Goal: Task Accomplishment & Management: Complete application form

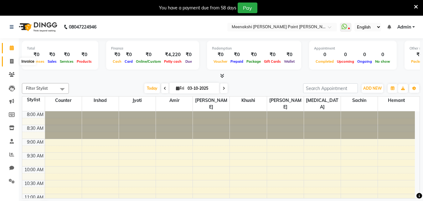
click at [8, 64] on span at bounding box center [11, 61] width 11 height 7
select select "service"
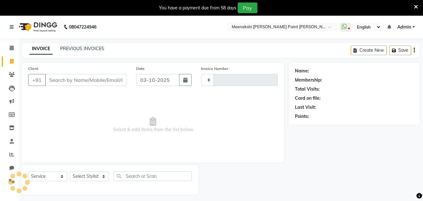
type input "0492"
select select "8161"
click at [82, 76] on input "Client" at bounding box center [86, 80] width 82 height 12
click at [84, 81] on input "Client" at bounding box center [86, 80] width 82 height 12
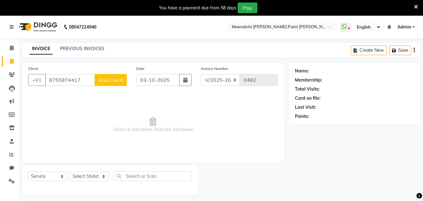
type input "8755974417"
click at [121, 81] on span "Add Client" at bounding box center [110, 80] width 25 height 6
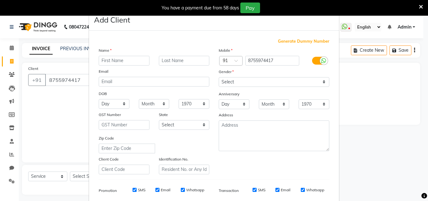
click at [106, 59] on input "text" at bounding box center [124, 61] width 51 height 10
type input "akshay"
click at [307, 85] on select "Select [DEMOGRAPHIC_DATA] [DEMOGRAPHIC_DATA] Other Prefer Not To Say" at bounding box center [274, 82] width 111 height 10
select select "[DEMOGRAPHIC_DATA]"
click at [219, 77] on select "Select [DEMOGRAPHIC_DATA] [DEMOGRAPHIC_DATA] Other Prefer Not To Say" at bounding box center [274, 82] width 111 height 10
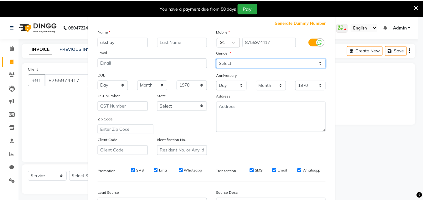
scroll to position [88, 0]
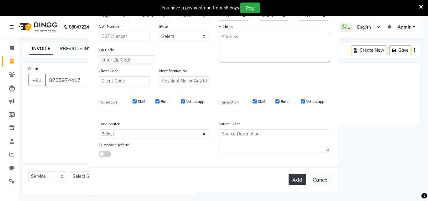
click at [296, 178] on button "Add" at bounding box center [298, 179] width 18 height 11
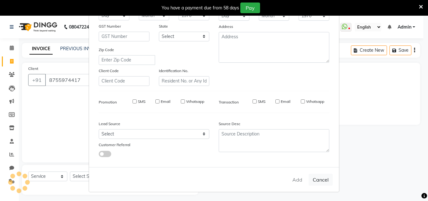
select select
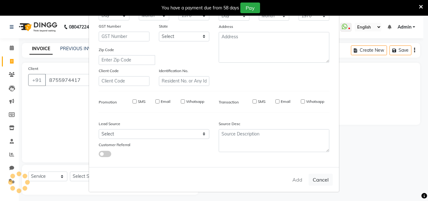
select select
checkbox input "false"
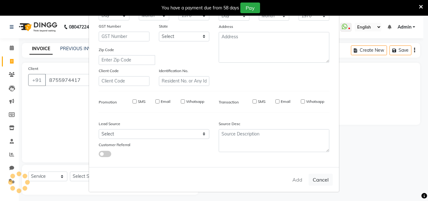
checkbox input "false"
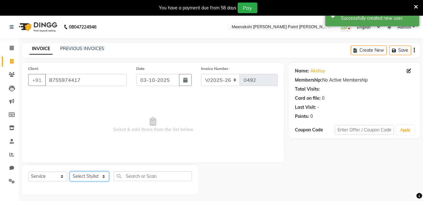
click at [99, 174] on select "Select Stylist [PERSON_NAME] counter [PERSON_NAME] [PERSON_NAME] [MEDICAL_DATA]…" at bounding box center [89, 176] width 39 height 10
select select "77146"
click at [70, 171] on select "Select Stylist [PERSON_NAME] counter [PERSON_NAME] [PERSON_NAME] [MEDICAL_DATA]…" at bounding box center [89, 176] width 39 height 10
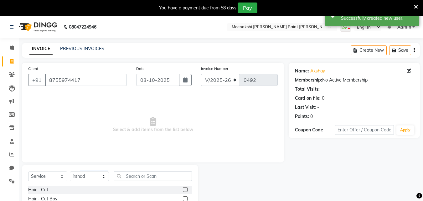
drag, startPoint x: 142, startPoint y: 169, endPoint x: 147, endPoint y: 179, distance: 10.9
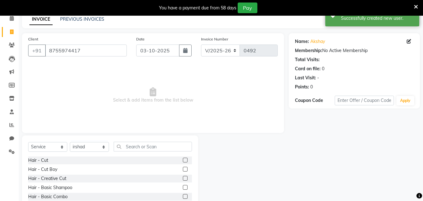
scroll to position [31, 0]
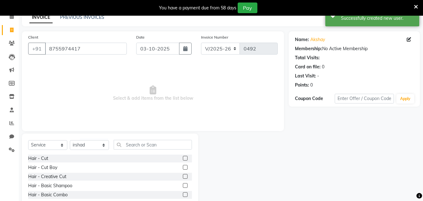
click at [176, 158] on div "Hair - Cut" at bounding box center [110, 158] width 164 height 8
click at [183, 159] on label at bounding box center [185, 158] width 5 height 5
click at [183, 159] on input "checkbox" at bounding box center [185, 158] width 4 height 4
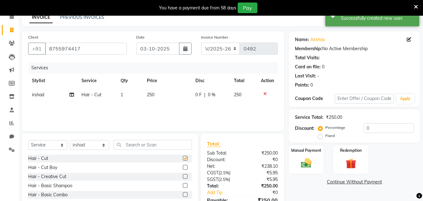
checkbox input "false"
click at [151, 95] on span "250" at bounding box center [151, 95] width 8 height 6
select select "77146"
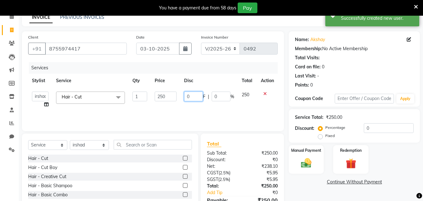
click at [185, 97] on input "0" at bounding box center [193, 96] width 19 height 10
type input "50"
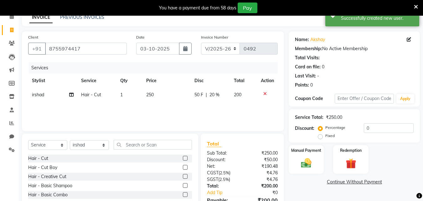
click at [185, 107] on div "Services Stylist Service Qty Price Disc Total Action irshad Hair - Cut 1 250 50…" at bounding box center [153, 93] width 250 height 63
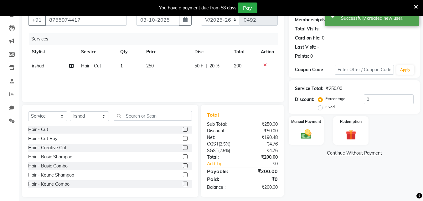
scroll to position [66, 0]
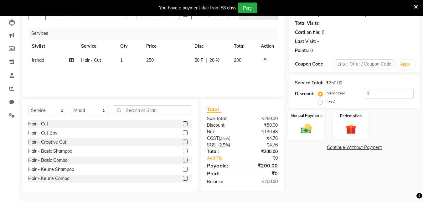
click at [312, 136] on div "Manual Payment" at bounding box center [306, 125] width 37 height 30
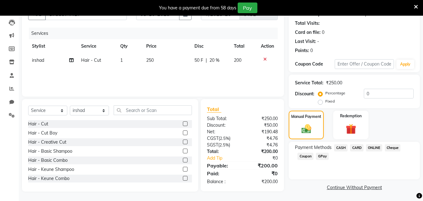
click at [328, 155] on span "GPay" at bounding box center [322, 156] width 13 height 7
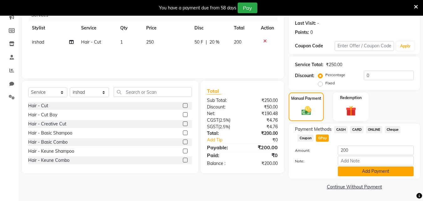
click at [343, 171] on button "Add Payment" at bounding box center [376, 171] width 76 height 10
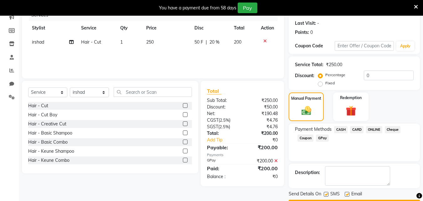
scroll to position [102, 0]
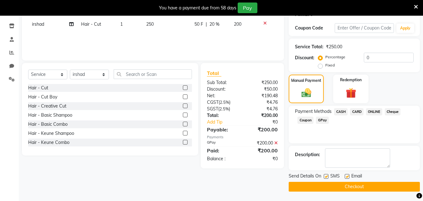
click at [345, 182] on button "Checkout" at bounding box center [354, 187] width 131 height 10
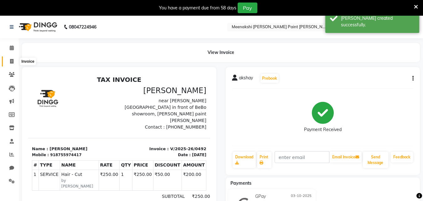
click at [13, 62] on icon at bounding box center [11, 61] width 3 height 5
select select "service"
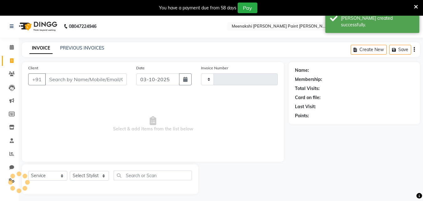
type input "0493"
select select "8161"
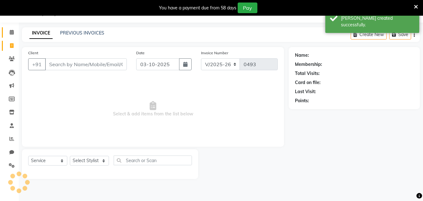
click at [12, 29] on span at bounding box center [11, 32] width 11 height 7
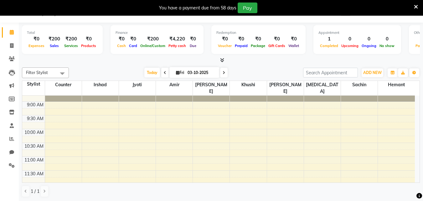
scroll to position [63, 0]
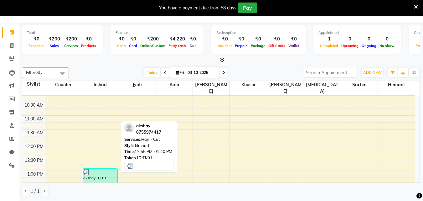
click at [104, 176] on div "akshay, TK01, 12:55 PM-01:40 PM, Hair - Cut" at bounding box center [100, 179] width 34 height 20
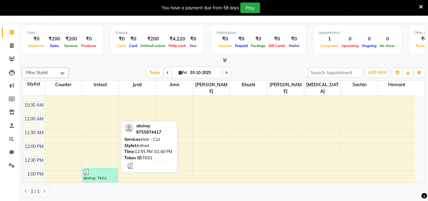
select select "3"
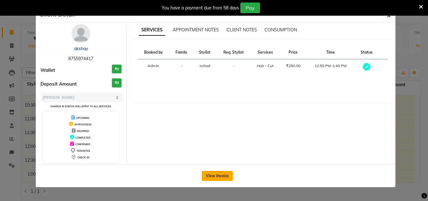
click at [213, 174] on button "View Invoice" at bounding box center [217, 176] width 31 height 10
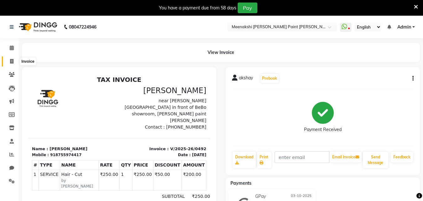
click at [13, 60] on icon at bounding box center [11, 61] width 3 height 5
select select "8161"
select select "service"
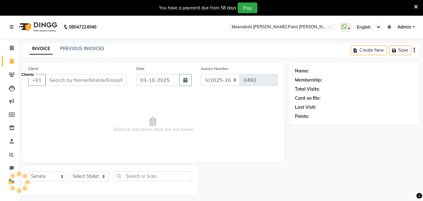
scroll to position [16, 0]
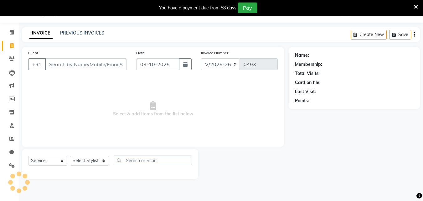
click at [12, 38] on li "Calendar" at bounding box center [9, 32] width 19 height 13
click at [11, 24] on div "Calendar Invoice Clients Leads Marketing Members Inventory Staff Reports Chat S…" at bounding box center [42, 105] width 85 height 174
click at [16, 29] on span at bounding box center [11, 32] width 11 height 7
